Goal: Information Seeking & Learning: Check status

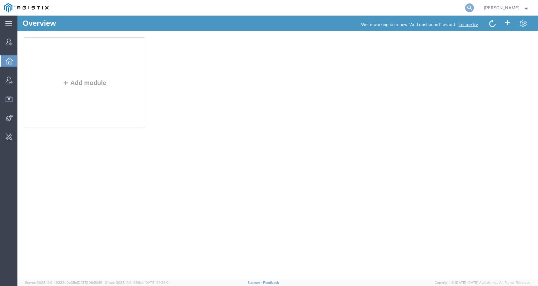
click at [474, 7] on icon at bounding box center [469, 7] width 9 height 9
click at [459, 7] on input "search" at bounding box center [370, 7] width 189 height 15
paste input "56777745"
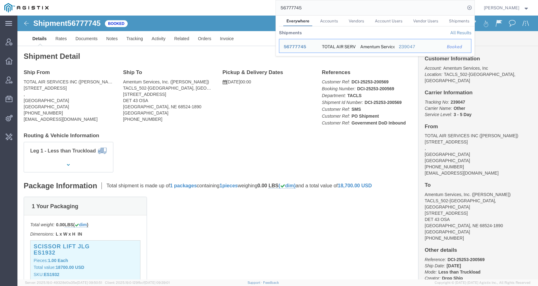
drag, startPoint x: 309, startPoint y: 11, endPoint x: 261, endPoint y: 5, distance: 48.6
click at [261, 5] on div "56777745 Everywhere Accounts Vendors Account Users Vendor Users Shipments Shipm…" at bounding box center [264, 8] width 422 height 16
paste input "590890"
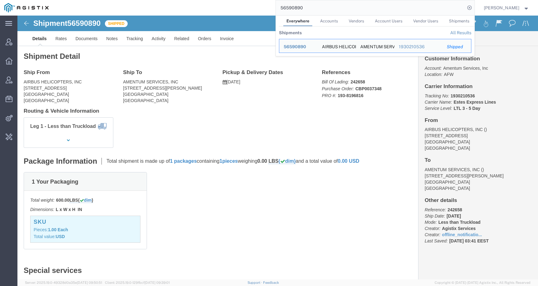
drag, startPoint x: 330, startPoint y: 5, endPoint x: 258, endPoint y: 9, distance: 72.0
click at [258, 9] on div "56590890 Everywhere Accounts Vendors Account Users Vendor Users Shipments Shipm…" at bounding box center [264, 8] width 422 height 16
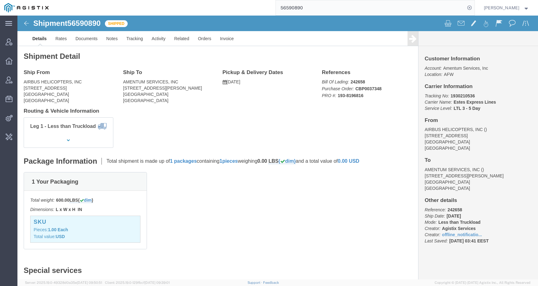
drag, startPoint x: 314, startPoint y: 7, endPoint x: 261, endPoint y: 7, distance: 52.6
click at [261, 7] on div "56590890" at bounding box center [264, 8] width 422 height 16
paste input "25049"
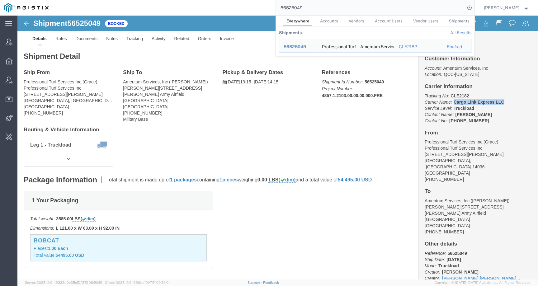
drag, startPoint x: 433, startPoint y: 87, endPoint x: 485, endPoint y: 87, distance: 52.6
click p "Tracking No: CLE2182 Carrier Name: Cargo Link Express LLC Cargo Link Express LL…"
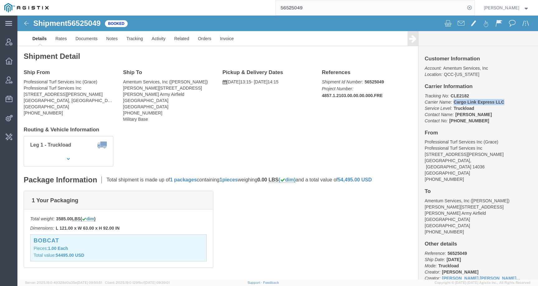
copy b "Cargo Link Express LLC"
click b "CLE2182"
copy b "CLE2182"
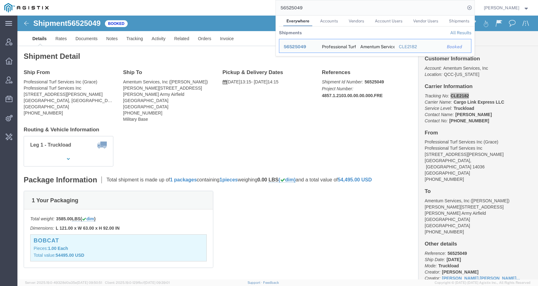
drag, startPoint x: 316, startPoint y: 8, endPoint x: 243, endPoint y: 8, distance: 73.2
click at [243, 8] on div "56525049 Everywhere Accounts Vendors Account Users Vendor Users Shipments Shipm…" at bounding box center [264, 8] width 422 height 16
paste input "780707"
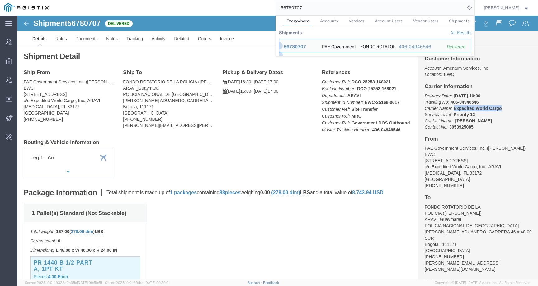
drag, startPoint x: 432, startPoint y: 92, endPoint x: 483, endPoint y: 92, distance: 51.7
click p "Delivery Date: 09/15/2025 10:00 Tracking No: 406-04946546 Carrier Name: Expedit…"
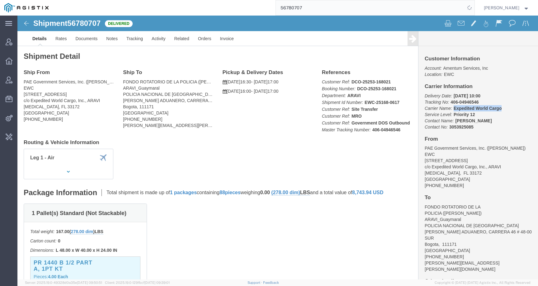
copy b "Expedited World Cargo"
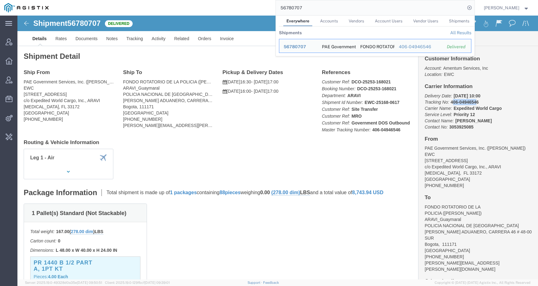
drag, startPoint x: 431, startPoint y: 86, endPoint x: 454, endPoint y: 86, distance: 23.3
click b "406-04946546"
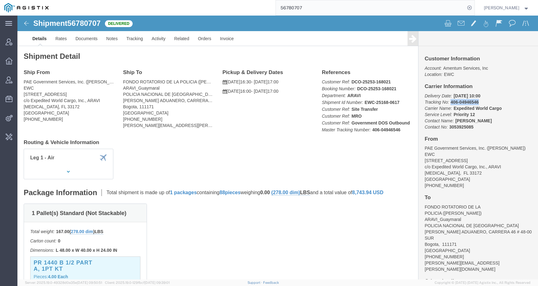
drag, startPoint x: 429, startPoint y: 87, endPoint x: 472, endPoint y: 87, distance: 43.3
click p "Delivery Date: 09/15/2025 10:00 Tracking No: 406-04946546 Carrier Name: Expedit…"
copy b "406-04946546"
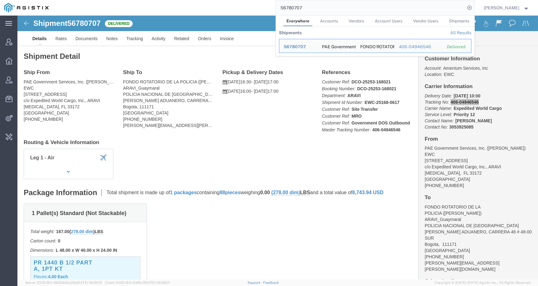
drag, startPoint x: 316, startPoint y: 9, endPoint x: 254, endPoint y: 9, distance: 61.3
click at [254, 9] on div "56780707 Everywhere Accounts Vendors Account Users Vendor Users Shipments Shipm…" at bounding box center [264, 8] width 422 height 16
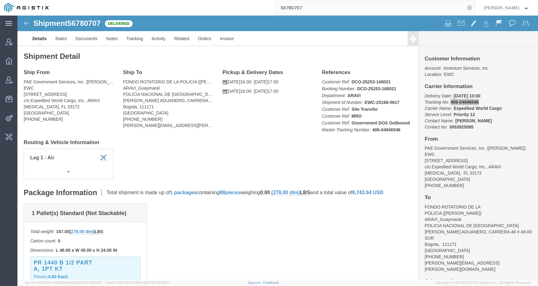
paste input "77933"
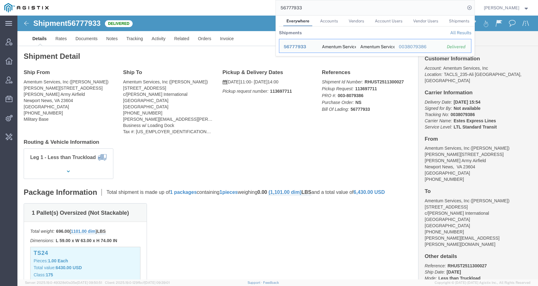
click div "Ship From Amentum Services, Inc (Jared Ellis) Condon Rd, BLDG 2402 Felker Army …"
drag, startPoint x: 315, startPoint y: 9, endPoint x: 243, endPoint y: 9, distance: 71.6
click at [243, 9] on div "56777933 Everywhere Accounts Vendors Account Users Vendor Users Shipments Shipm…" at bounding box center [264, 8] width 422 height 16
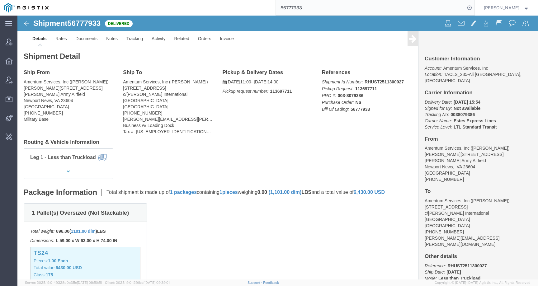
paste input "805856"
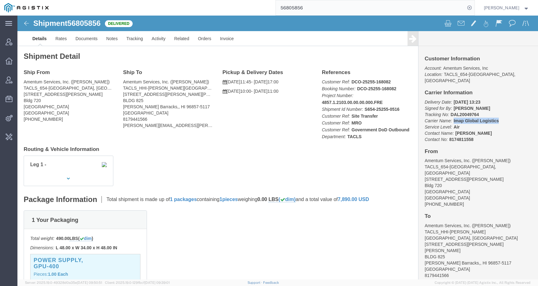
drag, startPoint x: 433, startPoint y: 97, endPoint x: 491, endPoint y: 97, distance: 57.6
click p "Delivery Date: 09/15/2025 13:23 Signed for By: M REYES Tracking No: DAL20049764…"
copy b "Imap Global Logistics"
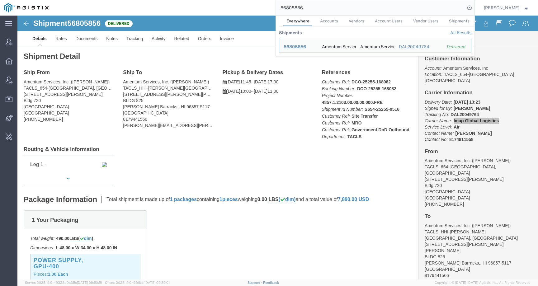
drag, startPoint x: 328, startPoint y: 8, endPoint x: 264, endPoint y: 6, distance: 64.5
click at [264, 6] on div "56805856 Everywhere Accounts Vendors Account Users Vendor Users Shipments Shipm…" at bounding box center [264, 8] width 422 height 16
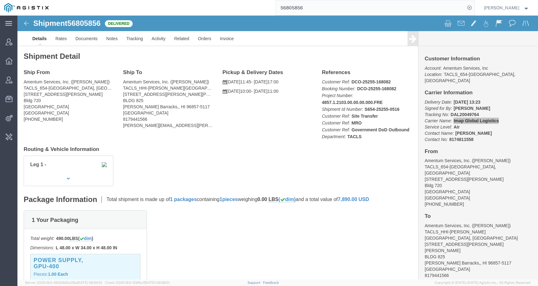
paste input "77848"
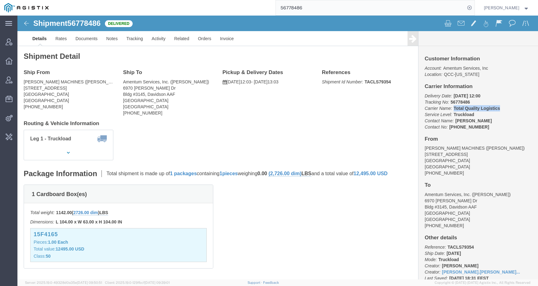
drag, startPoint x: 456, startPoint y: 94, endPoint x: 482, endPoint y: 94, distance: 25.8
click p "Delivery Date: 09/15/2025 12:00 Tracking No: 56778486 Carrier Name: Total Quali…"
copy b "Total Quality Logistics"
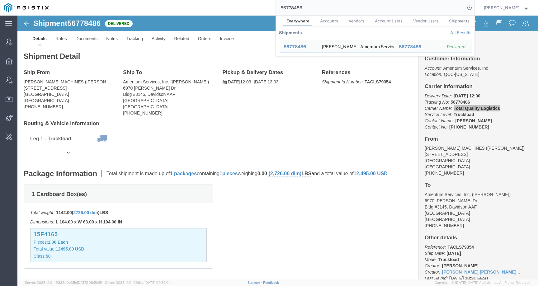
drag, startPoint x: 318, startPoint y: 7, endPoint x: 218, endPoint y: 8, distance: 99.9
click at [218, 8] on div "56778486 Everywhere Accounts Vendors Account Users Vendor Users Shipments Shipm…" at bounding box center [264, 8] width 422 height 16
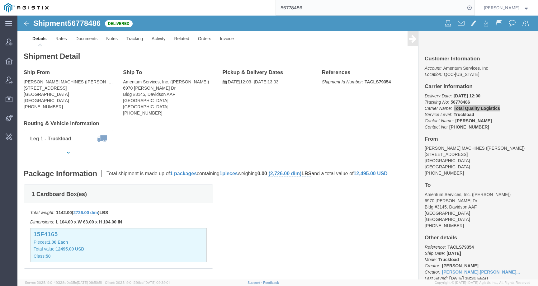
paste input "69013"
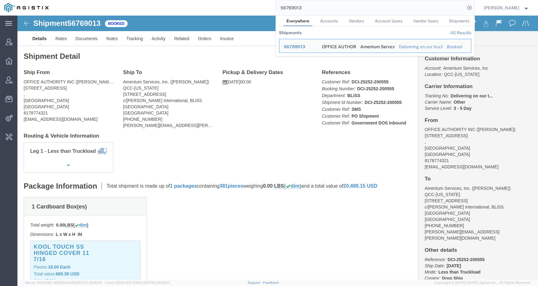
drag, startPoint x: 323, startPoint y: 7, endPoint x: 224, endPoint y: 4, distance: 99.1
click at [224, 4] on div "56769013 Everywhere Accounts Vendors Account Users Vendor Users Shipments Shipm…" at bounding box center [264, 8] width 422 height 16
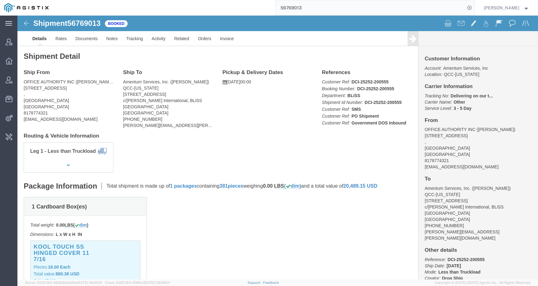
paste input "481869"
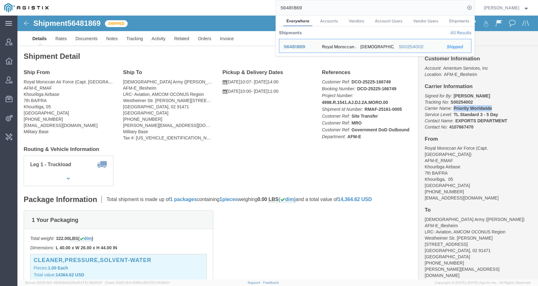
drag, startPoint x: 432, startPoint y: 94, endPoint x: 479, endPoint y: 94, distance: 47.0
click p "Signed for By: alexander hernandez Tracking No: S00254002 Carrier Name: Priorit…"
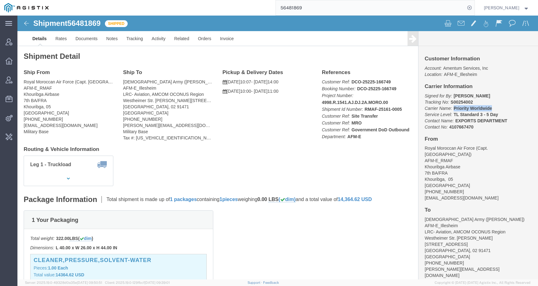
copy b "Priority Worldwide"
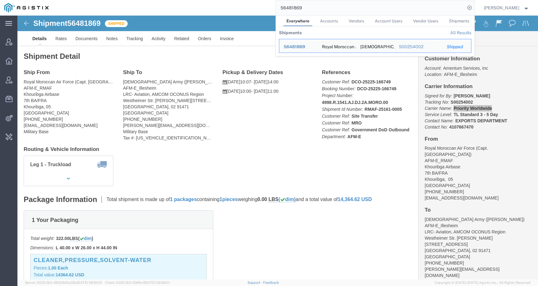
drag, startPoint x: 313, startPoint y: 8, endPoint x: 259, endPoint y: 8, distance: 54.2
click at [260, 8] on div "56481869 Everywhere Accounts Vendors Account Users Vendor Users Shipments Shipm…" at bounding box center [264, 8] width 422 height 16
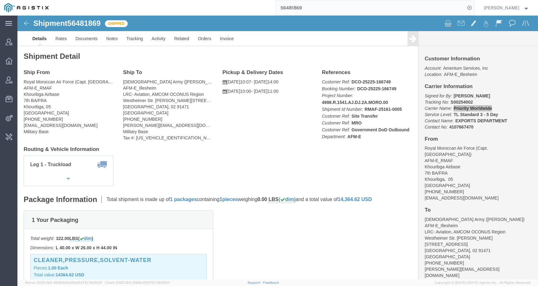
paste input "761492"
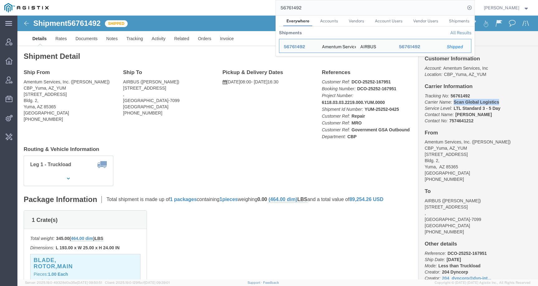
drag, startPoint x: 432, startPoint y: 87, endPoint x: 481, endPoint y: 87, distance: 48.3
click p "Tracking No: 56761492 Carrier Name: Scan Global Logistics Scan Global Logistics…"
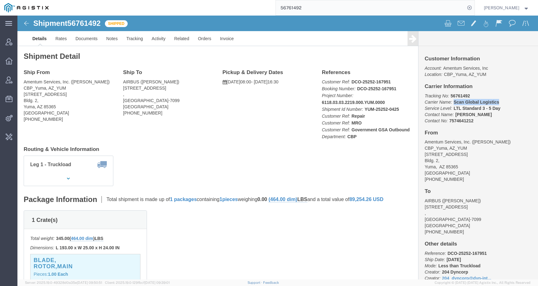
copy b "Scan Global Logistics"
click b "56761492"
copy b "56761492"
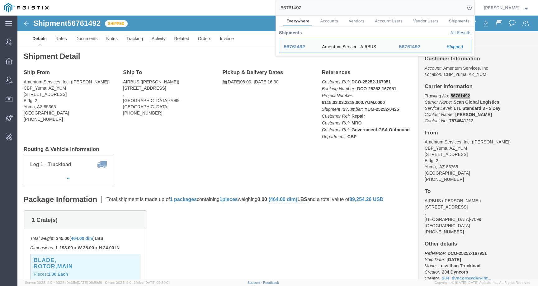
drag, startPoint x: 315, startPoint y: 9, endPoint x: 264, endPoint y: 9, distance: 51.4
click at [264, 8] on div "56761492 Everywhere Accounts Vendors Account Users Vendor Users Shipments Shipm…" at bounding box center [264, 8] width 422 height 16
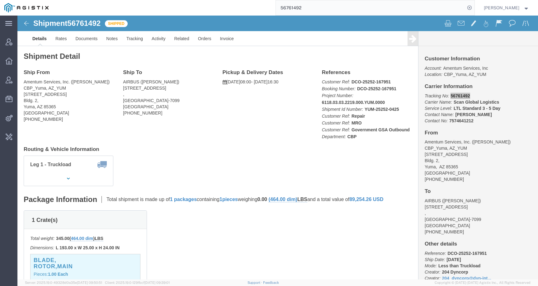
paste input "54196"
type input "56541962"
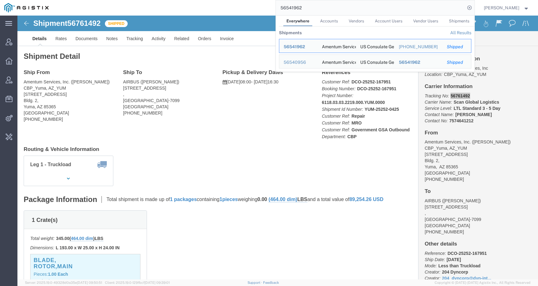
drag, startPoint x: 311, startPoint y: 7, endPoint x: 252, endPoint y: 7, distance: 59.2
click at [252, 7] on div "56541962 Everywhere Accounts Vendors Account Users Vendor Users Shipments Shipm…" at bounding box center [264, 8] width 422 height 16
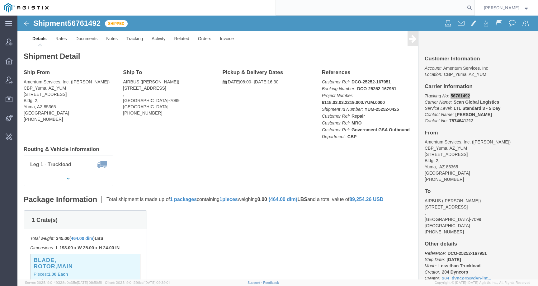
paste input "56541962"
type input "56541962"
click at [320, 7] on input "56541962" at bounding box center [370, 7] width 189 height 15
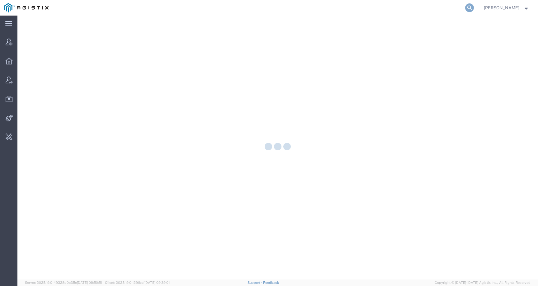
click at [474, 5] on icon at bounding box center [469, 7] width 9 height 9
click at [448, 7] on input "search" at bounding box center [370, 7] width 189 height 15
paste input "56541962"
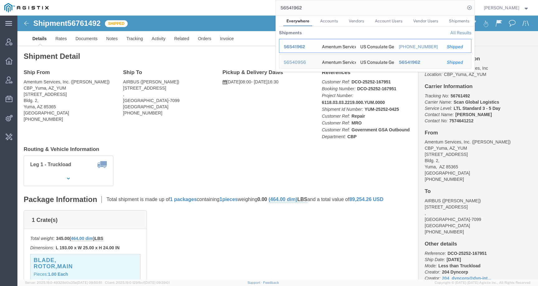
click at [305, 48] on span "56541962" at bounding box center [294, 46] width 21 height 5
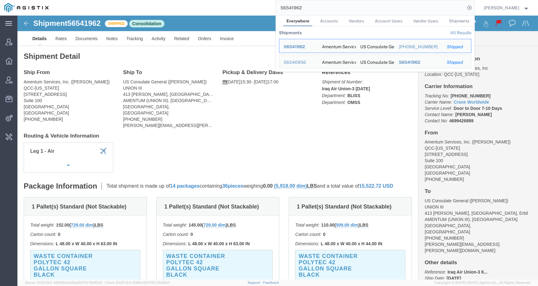
drag, startPoint x: 281, startPoint y: 4, endPoint x: 216, endPoint y: 6, distance: 64.2
click at [216, 6] on div "56541962 Everywhere Accounts Vendors Account Users Vendor Users Shipments Shipm…" at bounding box center [264, 8] width 422 height 16
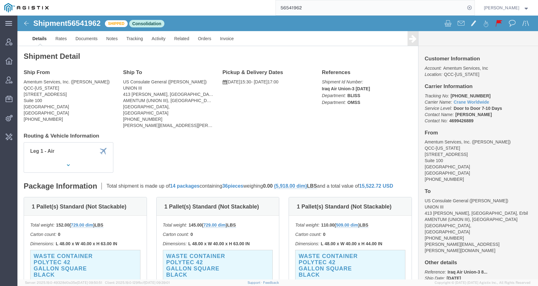
paste input "819105"
drag, startPoint x: 311, startPoint y: 8, endPoint x: 252, endPoint y: 6, distance: 59.2
click at [252, 6] on div "56541962" at bounding box center [264, 8] width 422 height 16
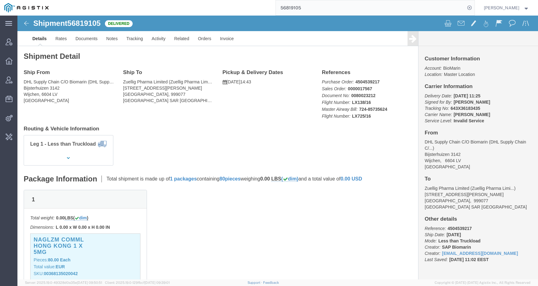
click h3 "NAGLZM COMML HONG KONG 1 X 5MG"
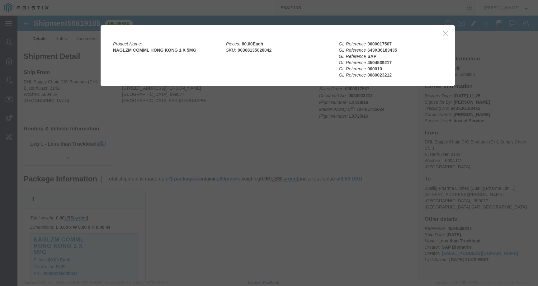
click div
click icon "button"
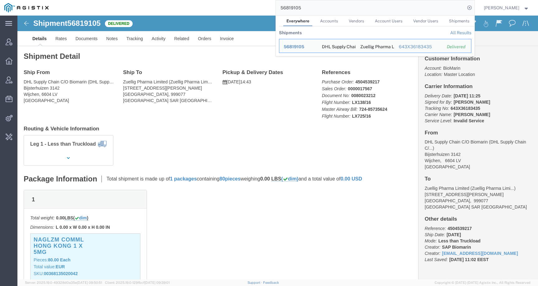
drag, startPoint x: 315, startPoint y: 9, endPoint x: 279, endPoint y: 9, distance: 36.7
click at [278, 9] on div "56819105 Everywhere Accounts Vendors Account Users Vendor Users Shipments Shipm…" at bounding box center [264, 8] width 422 height 16
click at [312, 5] on input "56819105" at bounding box center [370, 7] width 189 height 15
paste input "60451"
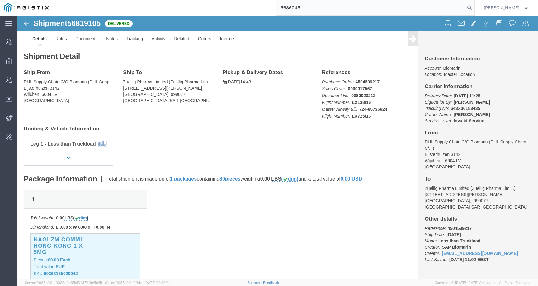
type input "56860451"
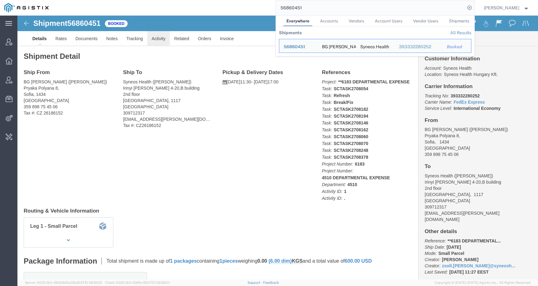
click link "Activity"
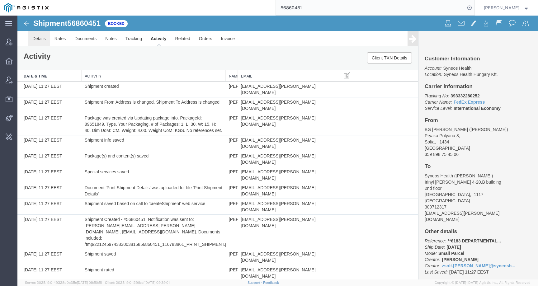
click at [35, 40] on link "Details" at bounding box center [39, 38] width 22 height 15
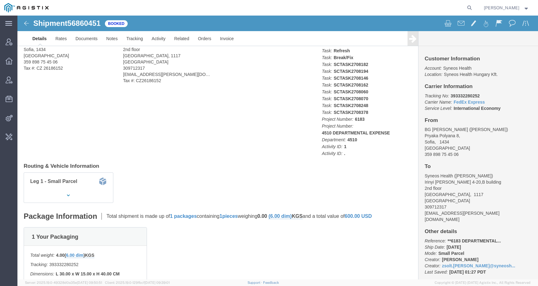
scroll to position [58, 0]
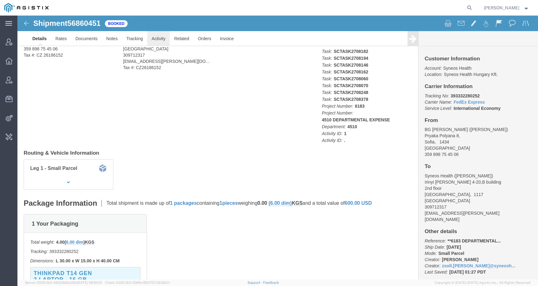
click link "Activity"
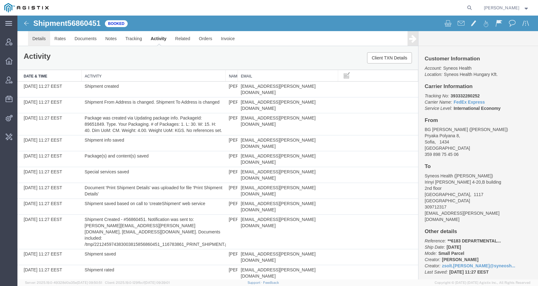
click at [42, 39] on link "Details" at bounding box center [39, 38] width 22 height 15
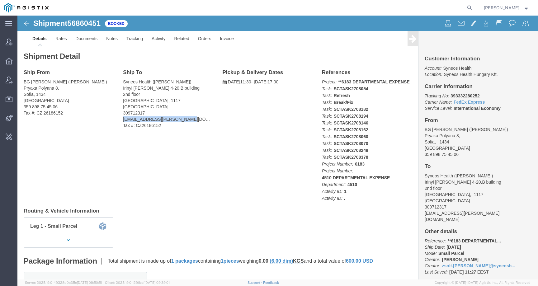
drag, startPoint x: 103, startPoint y: 104, endPoint x: 163, endPoint y: 104, distance: 60.4
click div "Ship To Syneos Health (Zsolt Varga) Irinyi Jozsef u. 4-20,B building 2nd floor …"
drag, startPoint x: 170, startPoint y: 103, endPoint x: 104, endPoint y: 104, distance: 66.0
click div "Ship To Syneos Health (Zsolt Varga) Irinyi Jozsef u. 4-20,B building 2nd floor …"
copy address "zsolt.varga@syneoshealth.com"
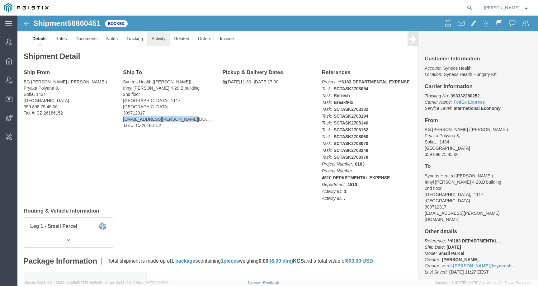
click link "Activity"
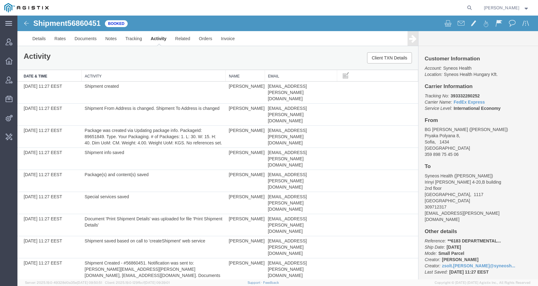
drag, startPoint x: 235, startPoint y: 74, endPoint x: 263, endPoint y: 74, distance: 27.7
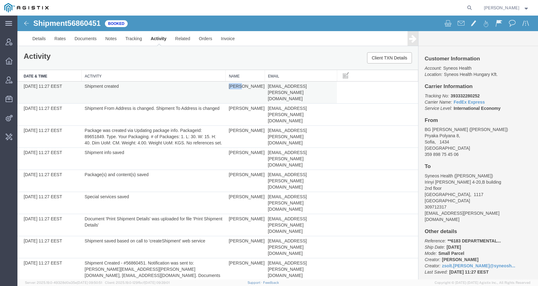
drag, startPoint x: 227, startPoint y: 87, endPoint x: 237, endPoint y: 88, distance: 10.0
click at [237, 87] on td "Zsolt Varga" at bounding box center [245, 93] width 39 height 22
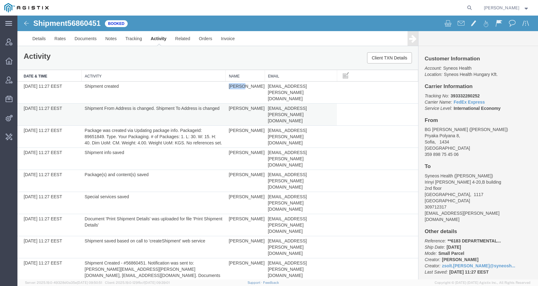
copy td "Zsolt"
click at [96, 25] on span "56860451" at bounding box center [83, 23] width 33 height 8
copy span "56860451"
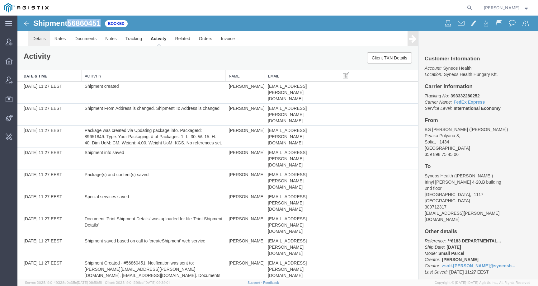
click at [35, 39] on link "Details" at bounding box center [39, 38] width 22 height 15
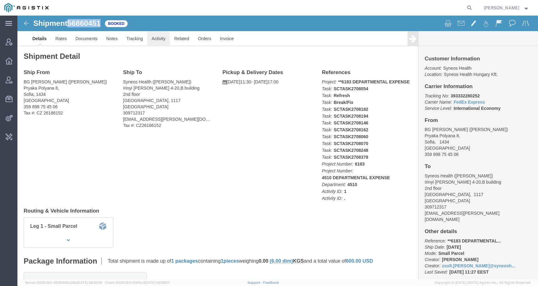
click link "Activity"
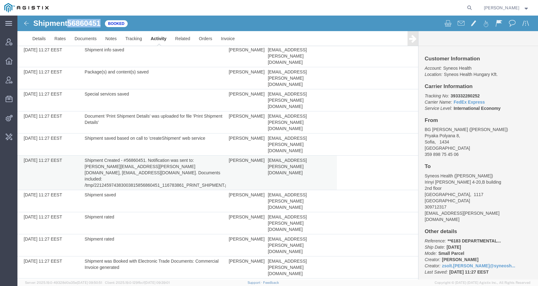
scroll to position [142, 0]
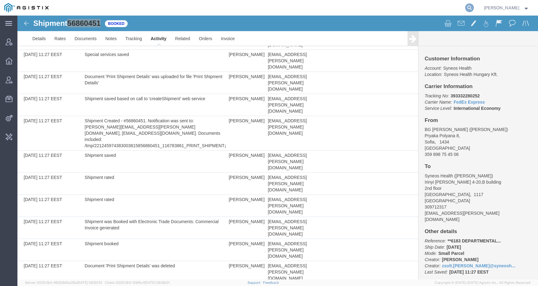
click at [474, 8] on icon at bounding box center [469, 7] width 9 height 9
click at [460, 8] on input "search" at bounding box center [370, 7] width 189 height 15
paste input "56642330"
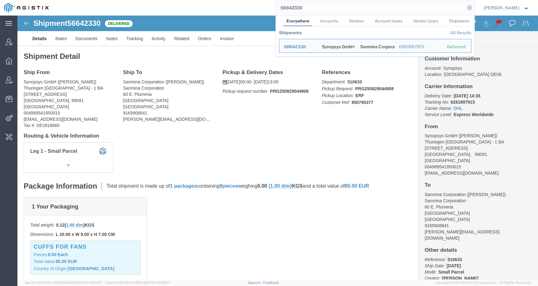
drag, startPoint x: 316, startPoint y: 7, endPoint x: 269, endPoint y: 3, distance: 47.2
click at [269, 3] on div "56642330 Everywhere Accounts Vendors Account Users Vendor Users Shipments Shipm…" at bounding box center [264, 8] width 422 height 16
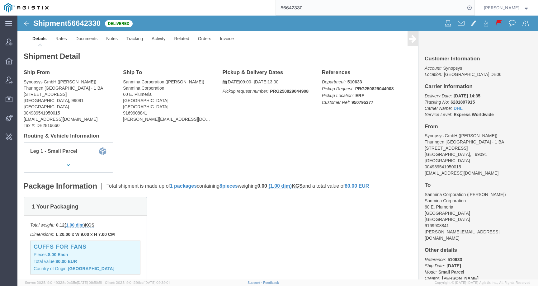
paste input "86020"
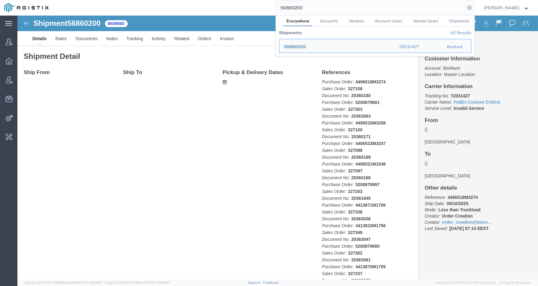
click div "Ship From Ship To Pickup & Delivery Dates Edit Date and Time Pickup Date: Picku…"
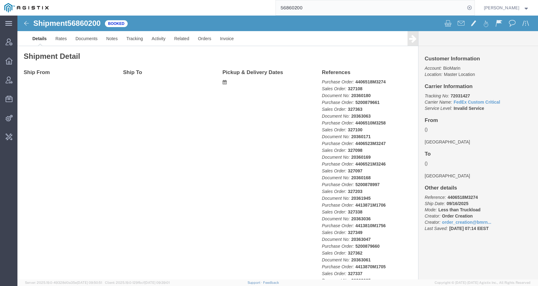
click div "Ship From Ship To Pickup & Delivery Dates Edit Date and Time Pickup Date: Picku…"
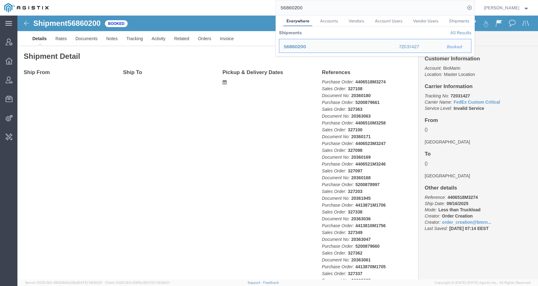
drag, startPoint x: 312, startPoint y: 8, endPoint x: 250, endPoint y: 6, distance: 62.0
click at [250, 6] on div "56860200 Everywhere Accounts Vendors Account Users Vendor Users Shipments Shipm…" at bounding box center [264, 8] width 422 height 16
paste input "1"
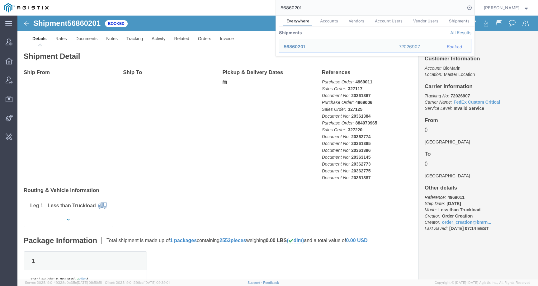
click div "Ship From Ship To Pickup & Delivery Dates Edit Date and Time Pickup Date: Picku…"
drag, startPoint x: 325, startPoint y: 8, endPoint x: 252, endPoint y: 8, distance: 73.2
click at [252, 8] on div "56860201 Everywhere Accounts Vendors Account Users Vendor Users Shipments Shipm…" at bounding box center [264, 8] width 422 height 16
paste input "200879660"
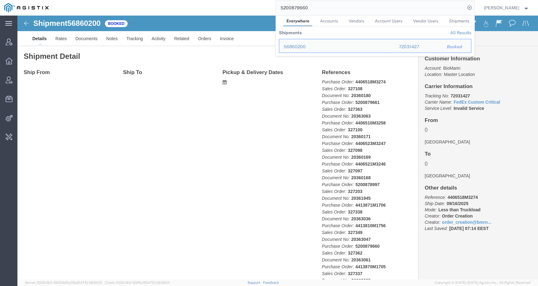
click div "Ship From Ship To Pickup & Delivery Dates Edit Date and Time Pickup Date: Picku…"
drag, startPoint x: 318, startPoint y: 7, endPoint x: 253, endPoint y: 6, distance: 65.4
click at [253, 6] on div "5200879660 Everywhere Accounts Vendors Account Users Vendor Users Shipments Shi…" at bounding box center [264, 8] width 422 height 16
paste input "00368135301226"
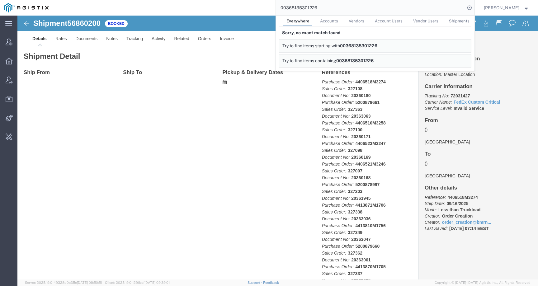
drag, startPoint x: 328, startPoint y: 7, endPoint x: 250, endPoint y: 5, distance: 77.2
click at [250, 6] on div "00368135301226 Everywhere Accounts Vendors Account Users Vendor Users Shipments…" at bounding box center [264, 8] width 422 height 16
paste input "4969011"
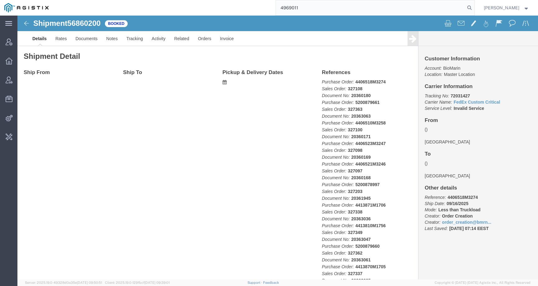
type input "4969011"
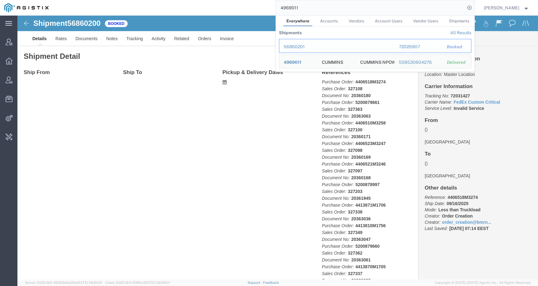
click at [297, 46] on div "56860201" at bounding box center [299, 47] width 30 height 7
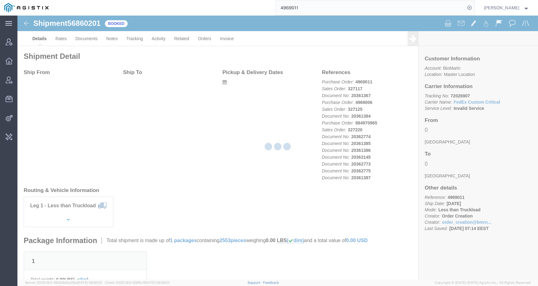
click at [270, 68] on div at bounding box center [277, 148] width 521 height 264
